Goal: Find specific page/section: Find specific page/section

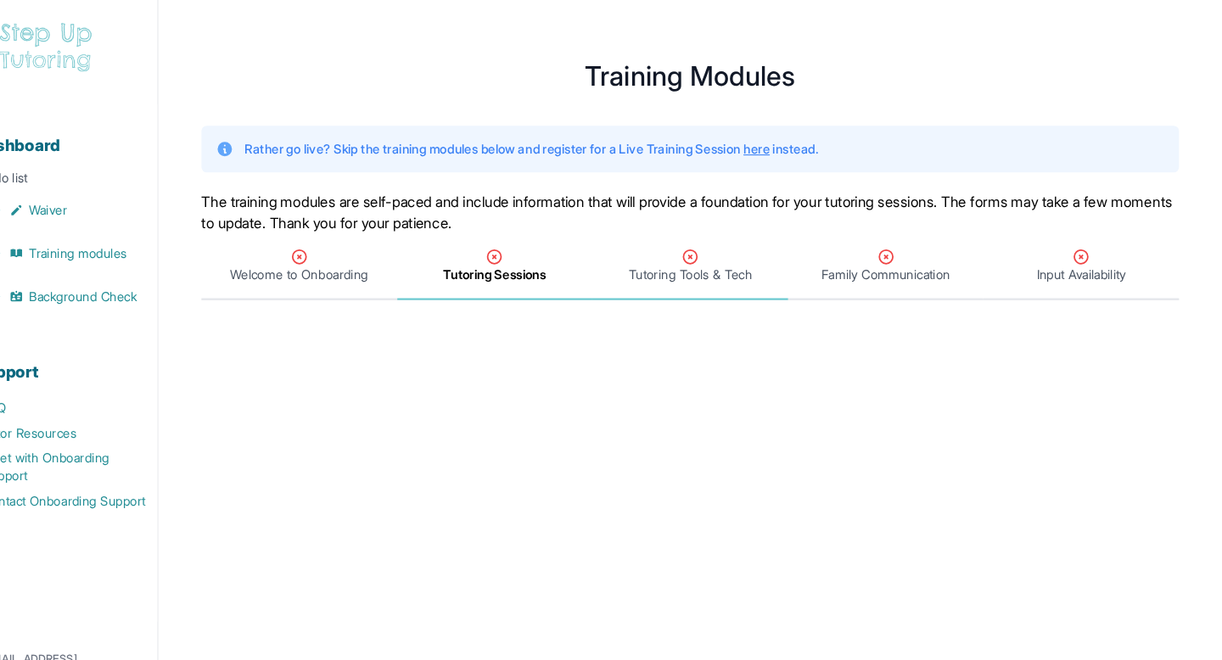
click at [729, 254] on span "Tutoring Tools & Tech" at bounding box center [719, 259] width 116 height 17
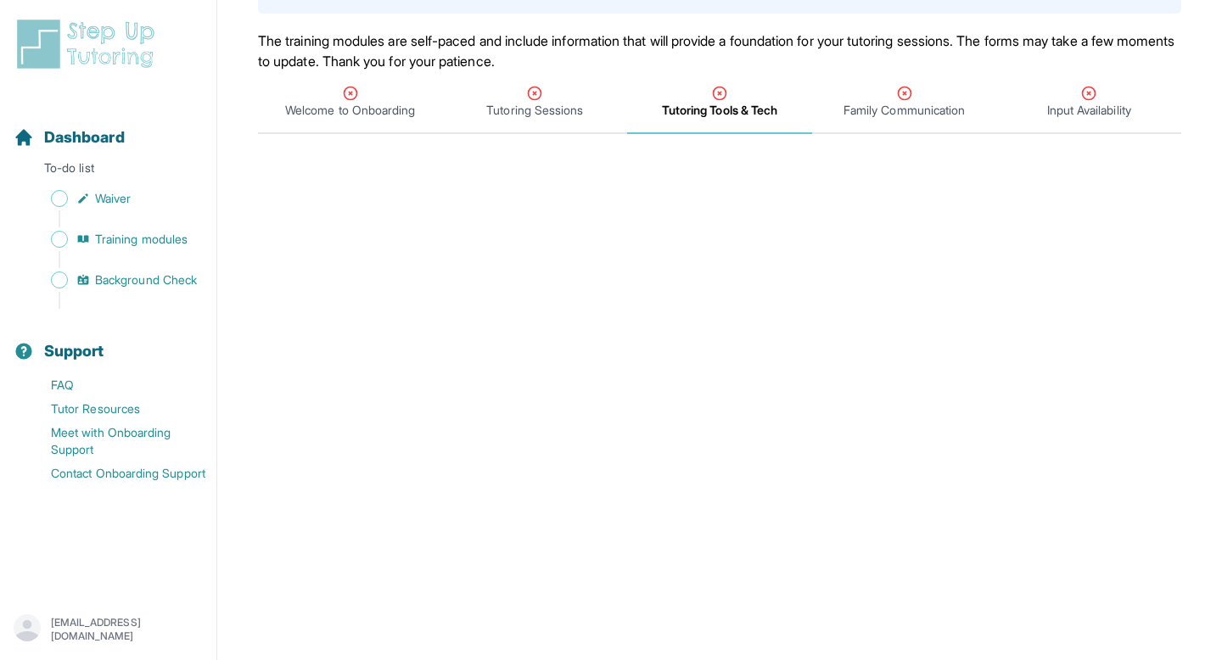
scroll to position [93, 0]
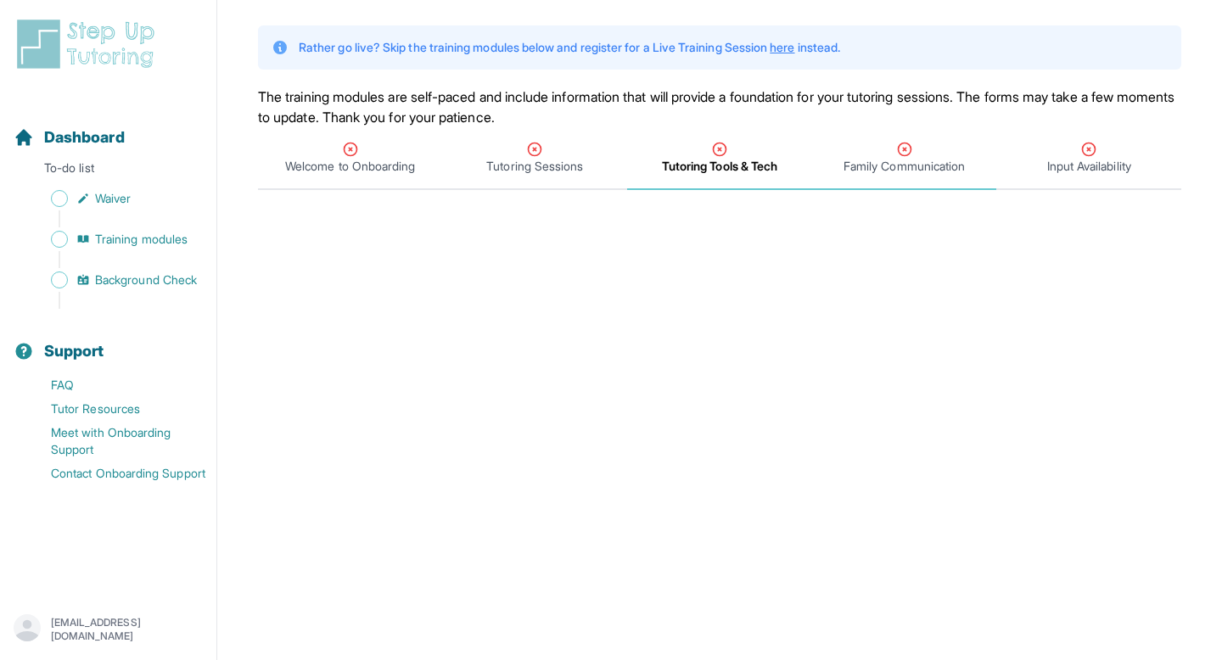
click at [902, 147] on icon "Tabs" at bounding box center [904, 149] width 17 height 17
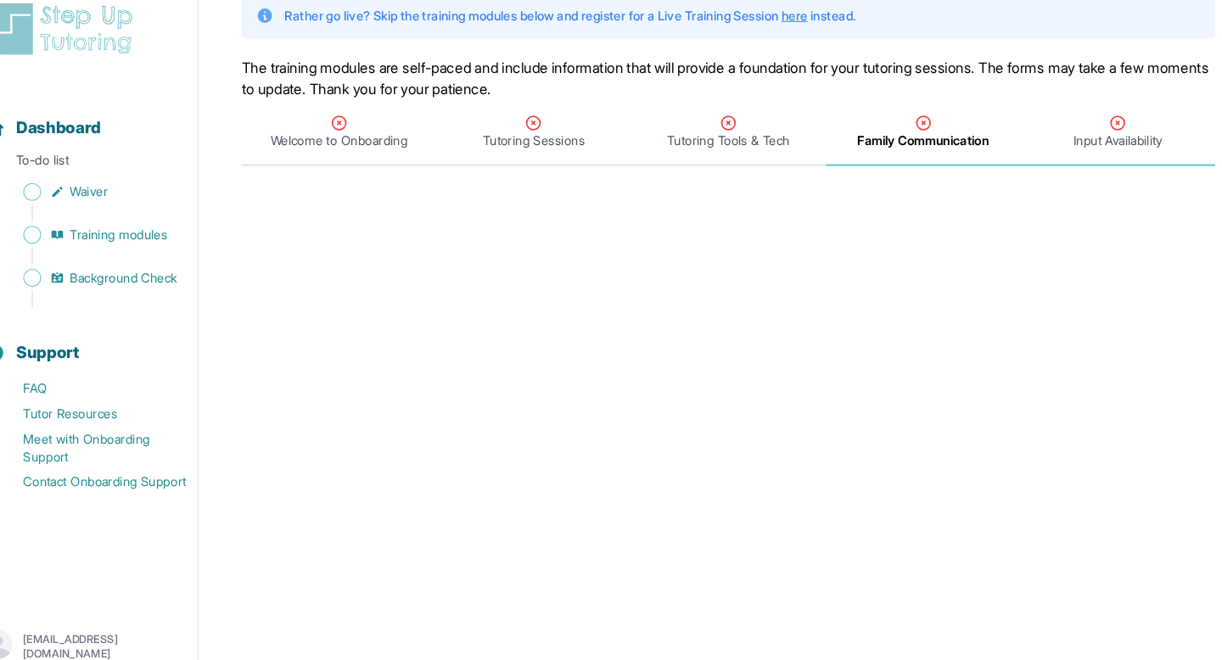
click at [1105, 146] on span "Input Availability" at bounding box center [1089, 150] width 84 height 17
click at [907, 148] on span "Family Communication" at bounding box center [904, 150] width 121 height 17
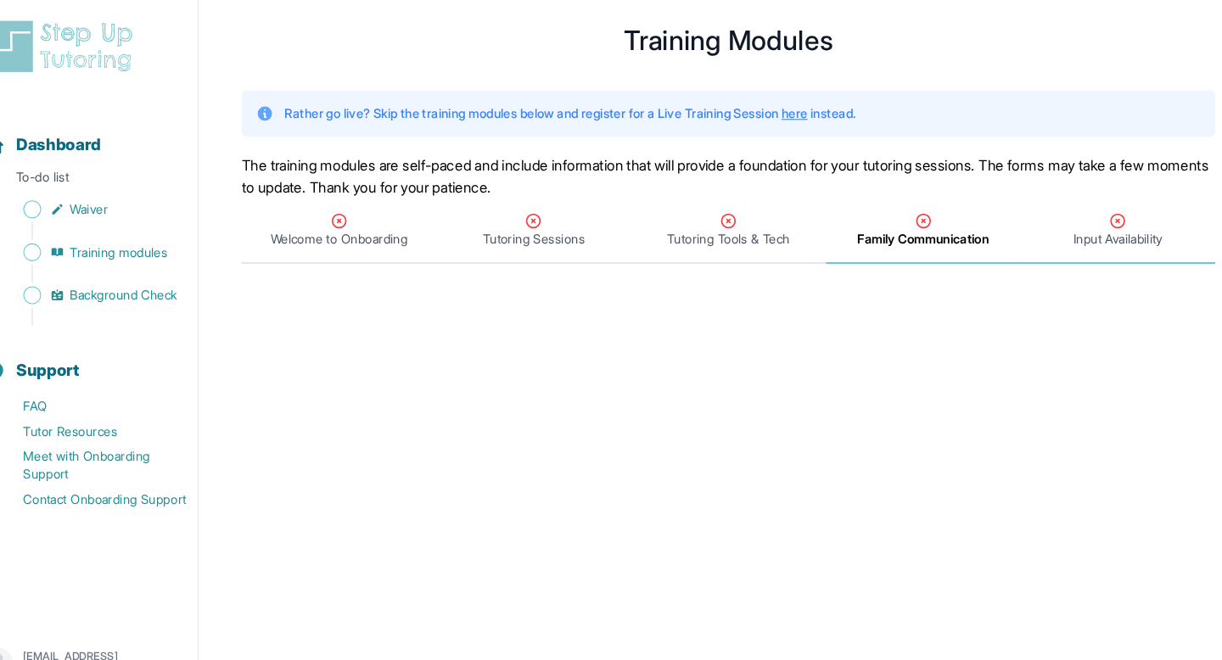
scroll to position [0, 0]
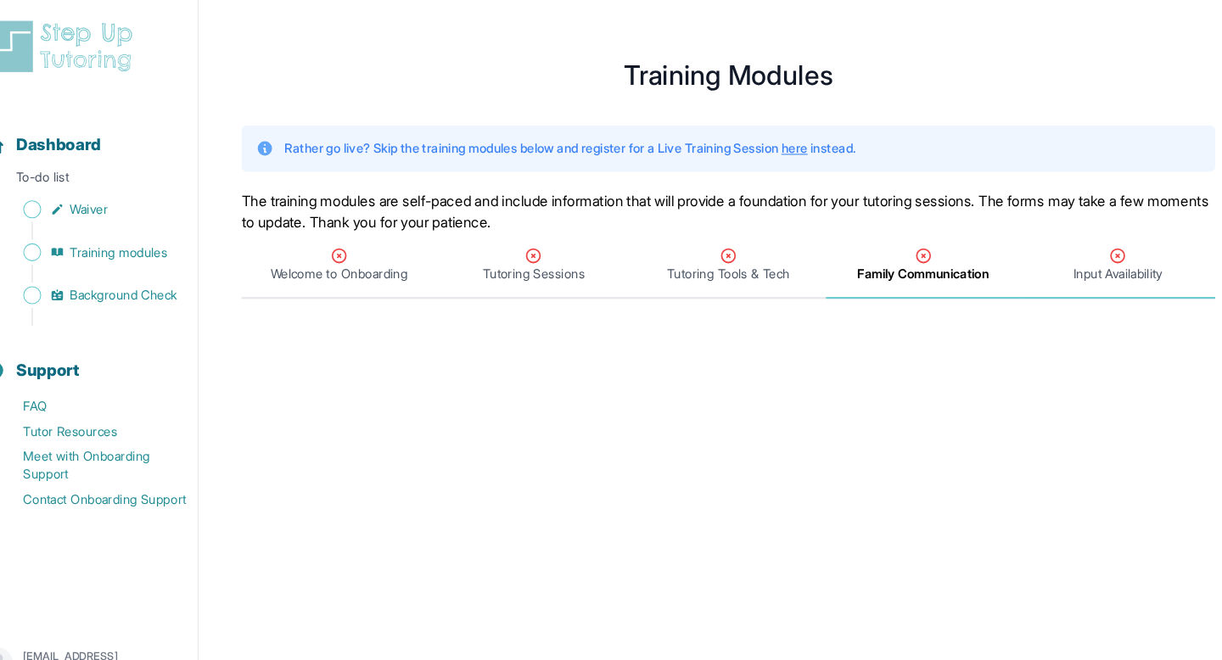
click at [1107, 241] on div "Input Availability" at bounding box center [1089, 251] width 178 height 34
